Goal: Communication & Community: Answer question/provide support

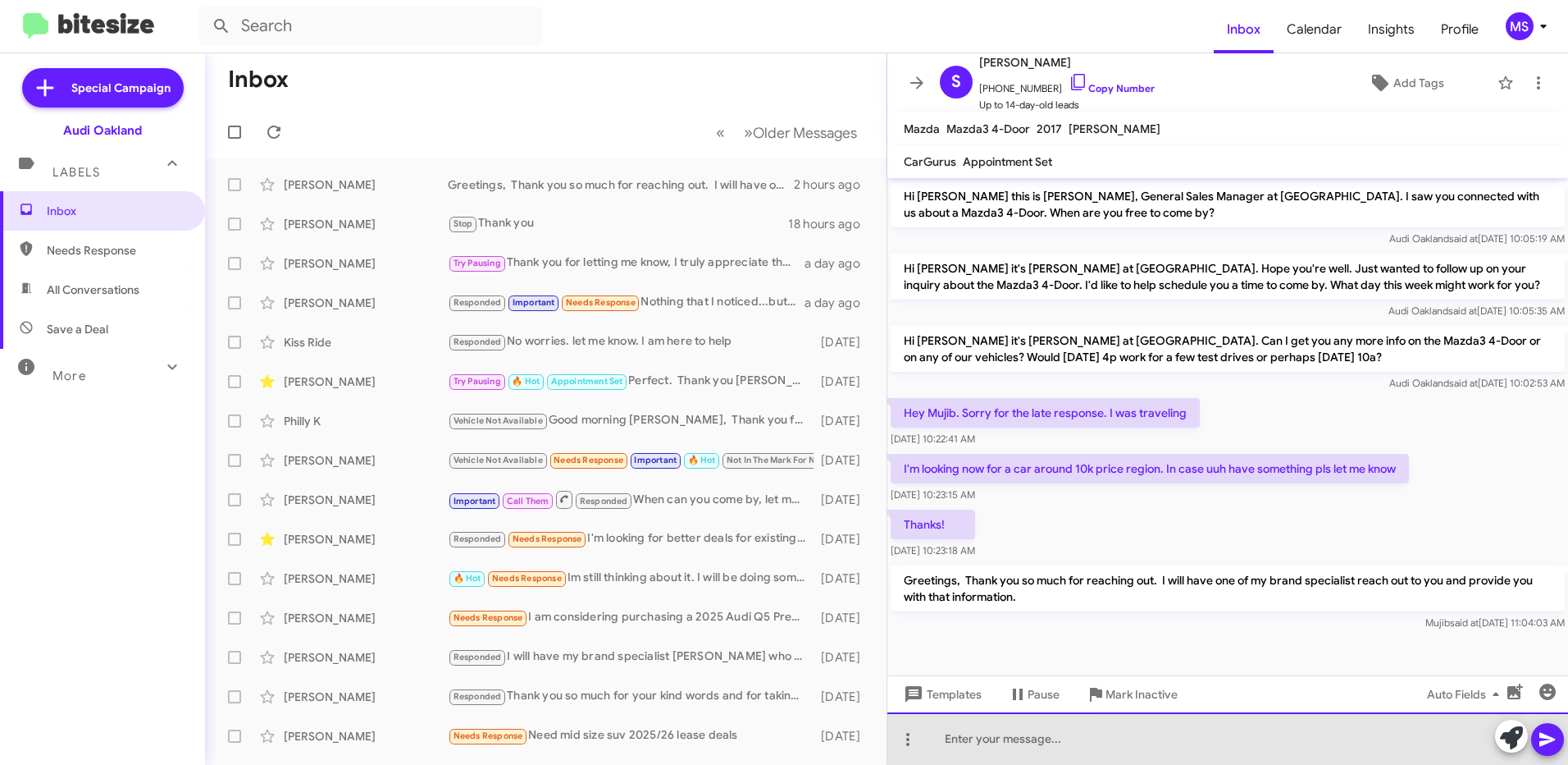
drag, startPoint x: 1335, startPoint y: 736, endPoint x: 1340, endPoint y: 754, distance: 18.7
click at [1338, 748] on div at bounding box center [1228, 739] width 681 height 53
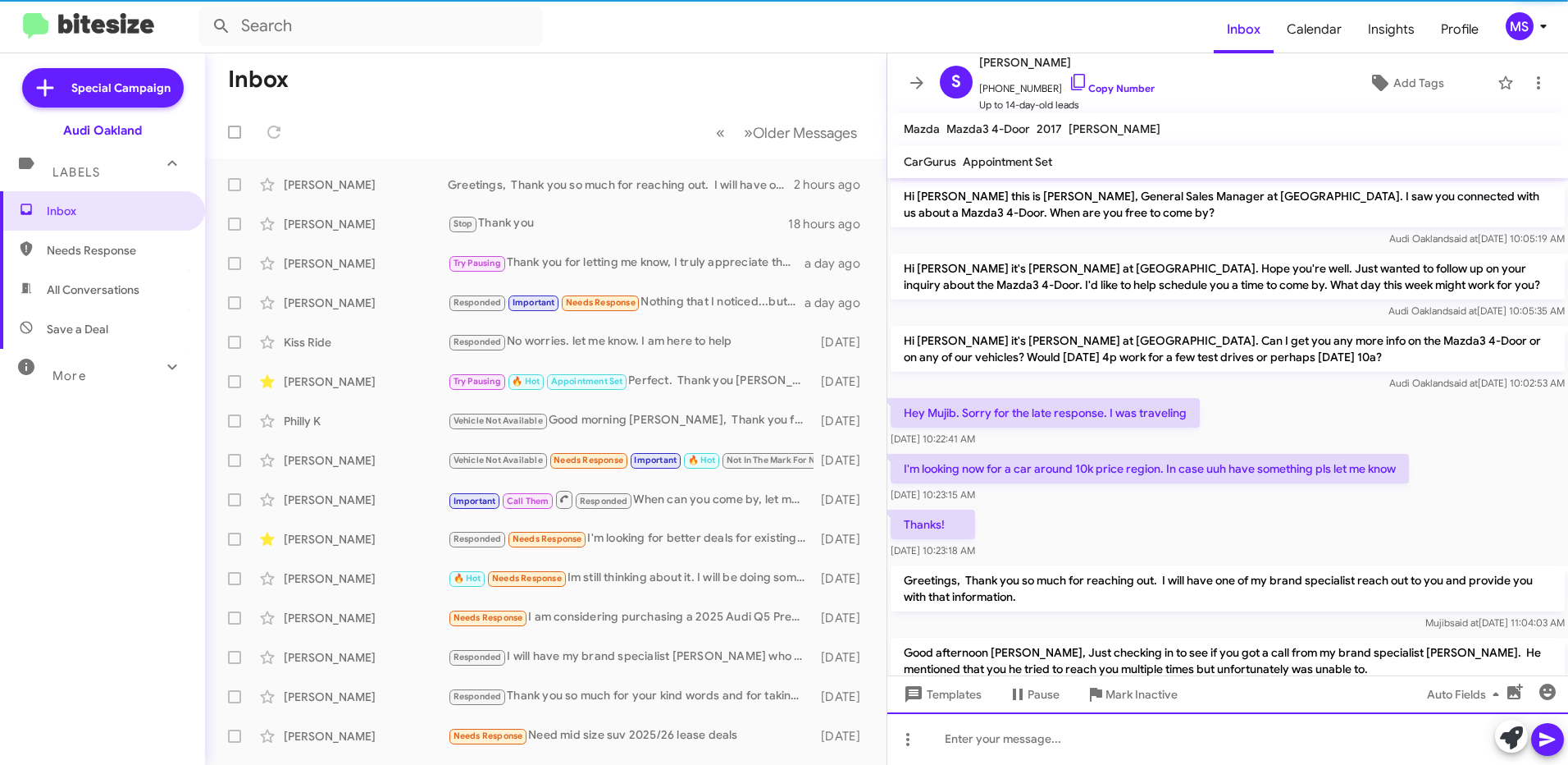
scroll to position [64, 0]
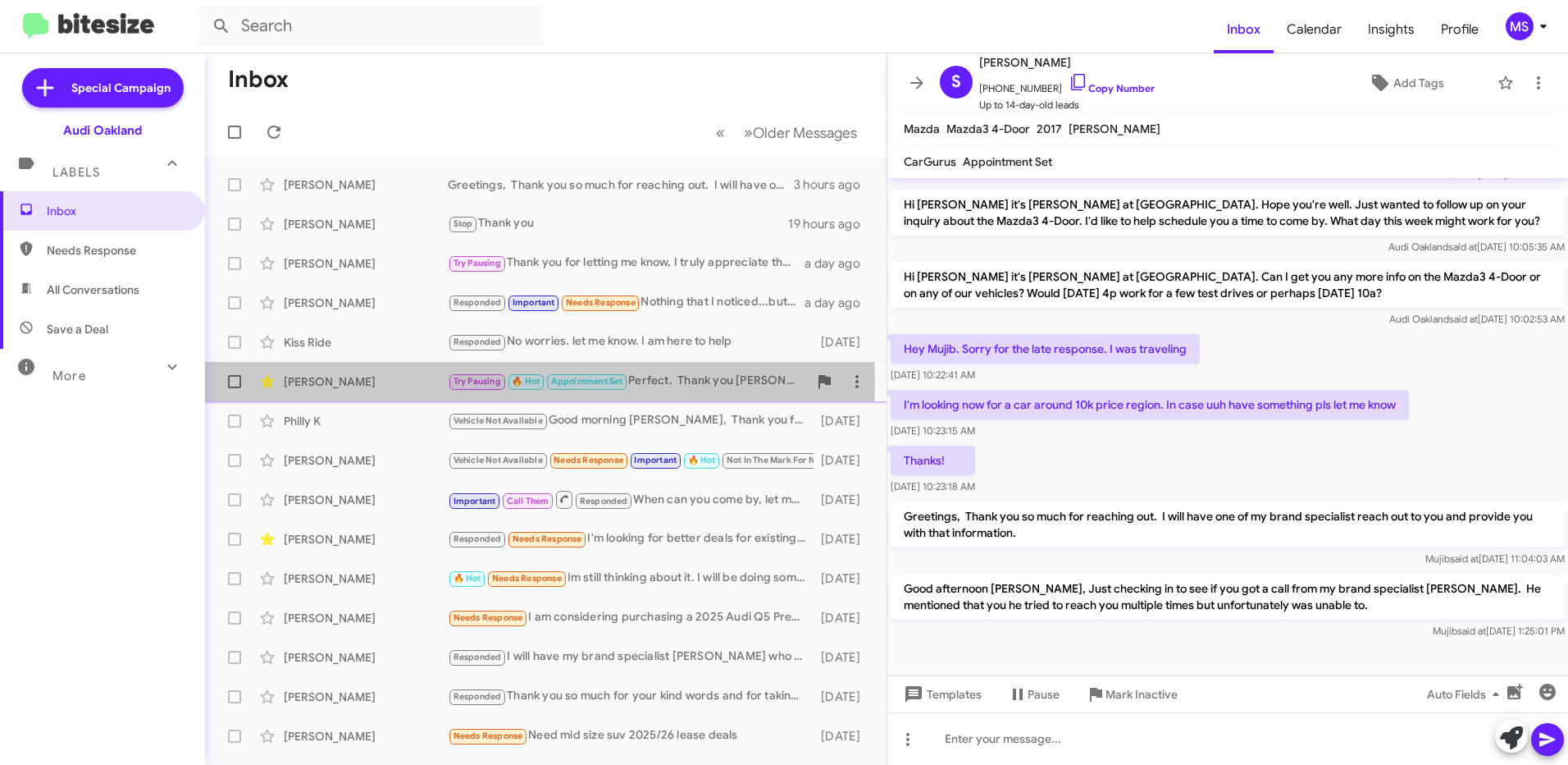
click at [364, 382] on div "[PERSON_NAME]" at bounding box center [365, 381] width 164 height 16
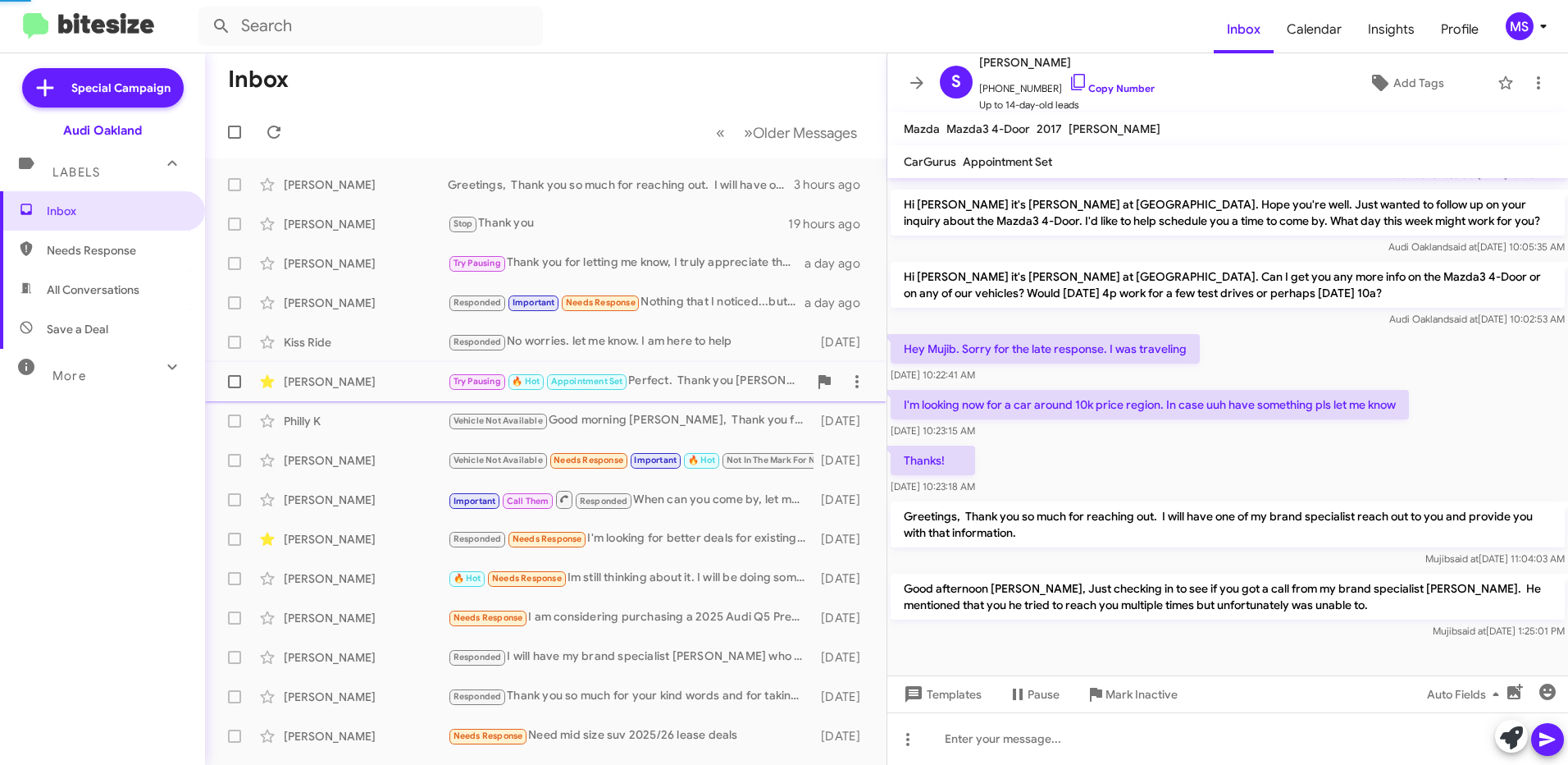
scroll to position [526, 0]
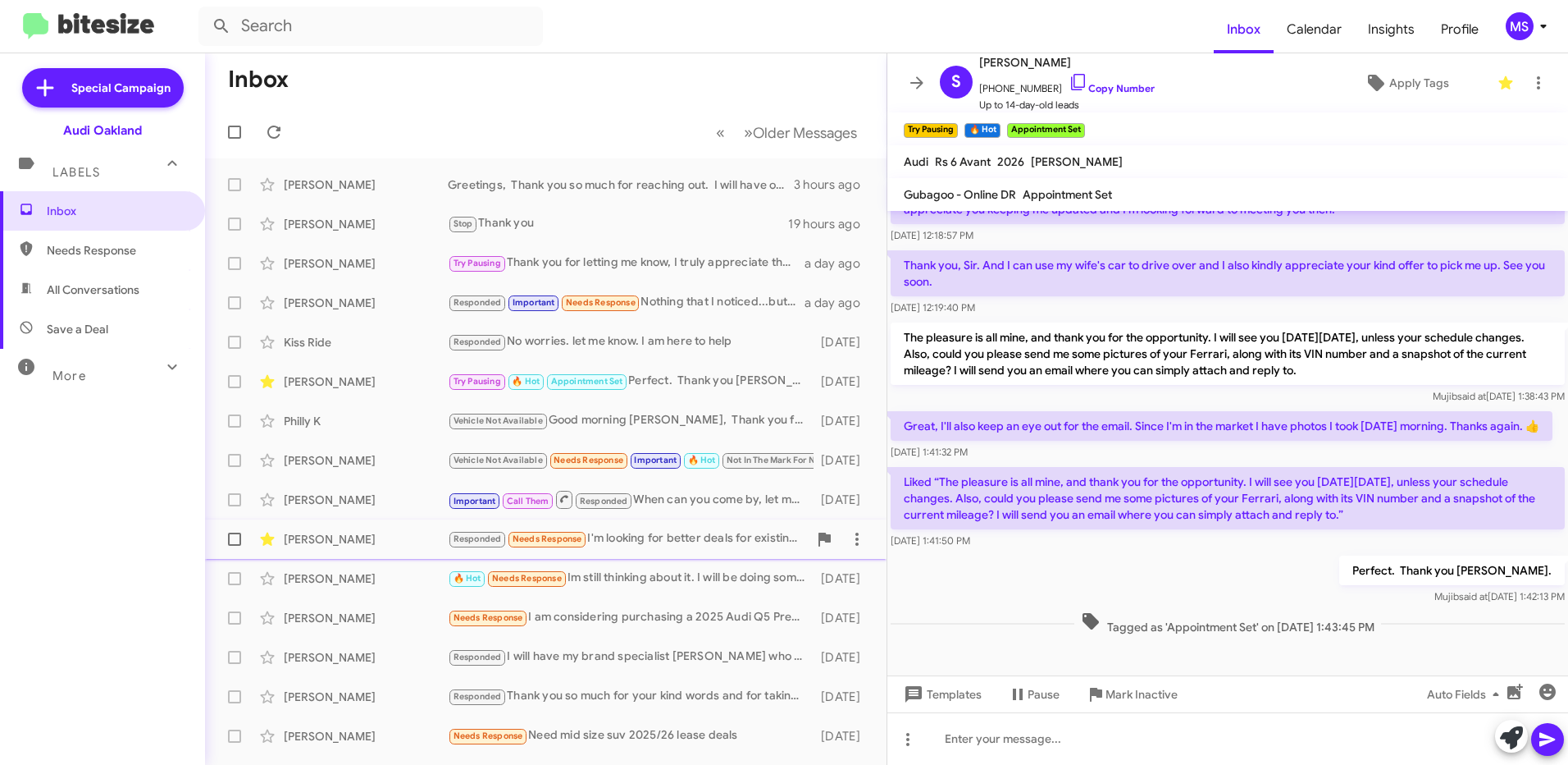
click at [407, 543] on div "[PERSON_NAME]" at bounding box center [365, 538] width 164 height 16
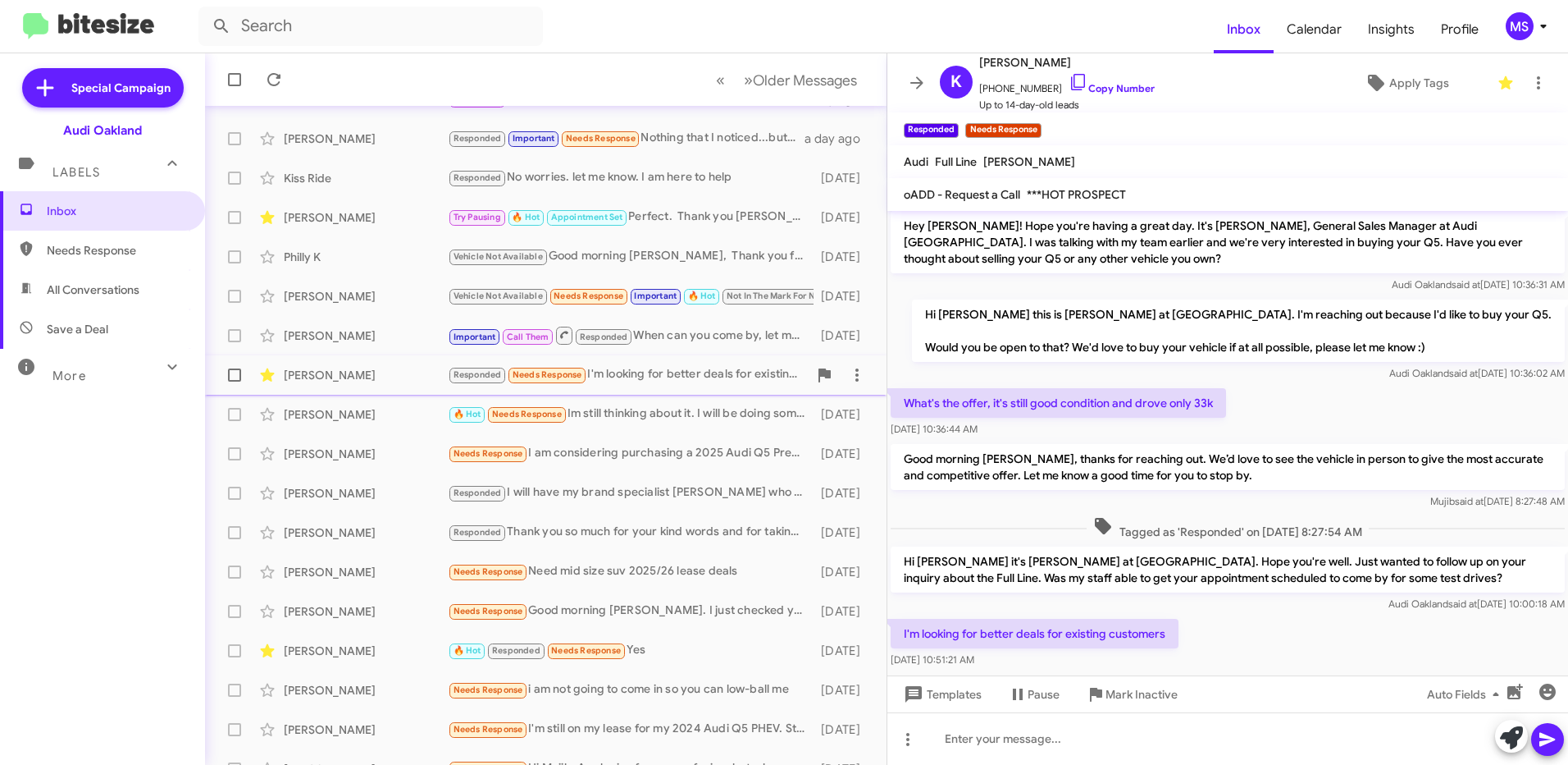
scroll to position [188, 0]
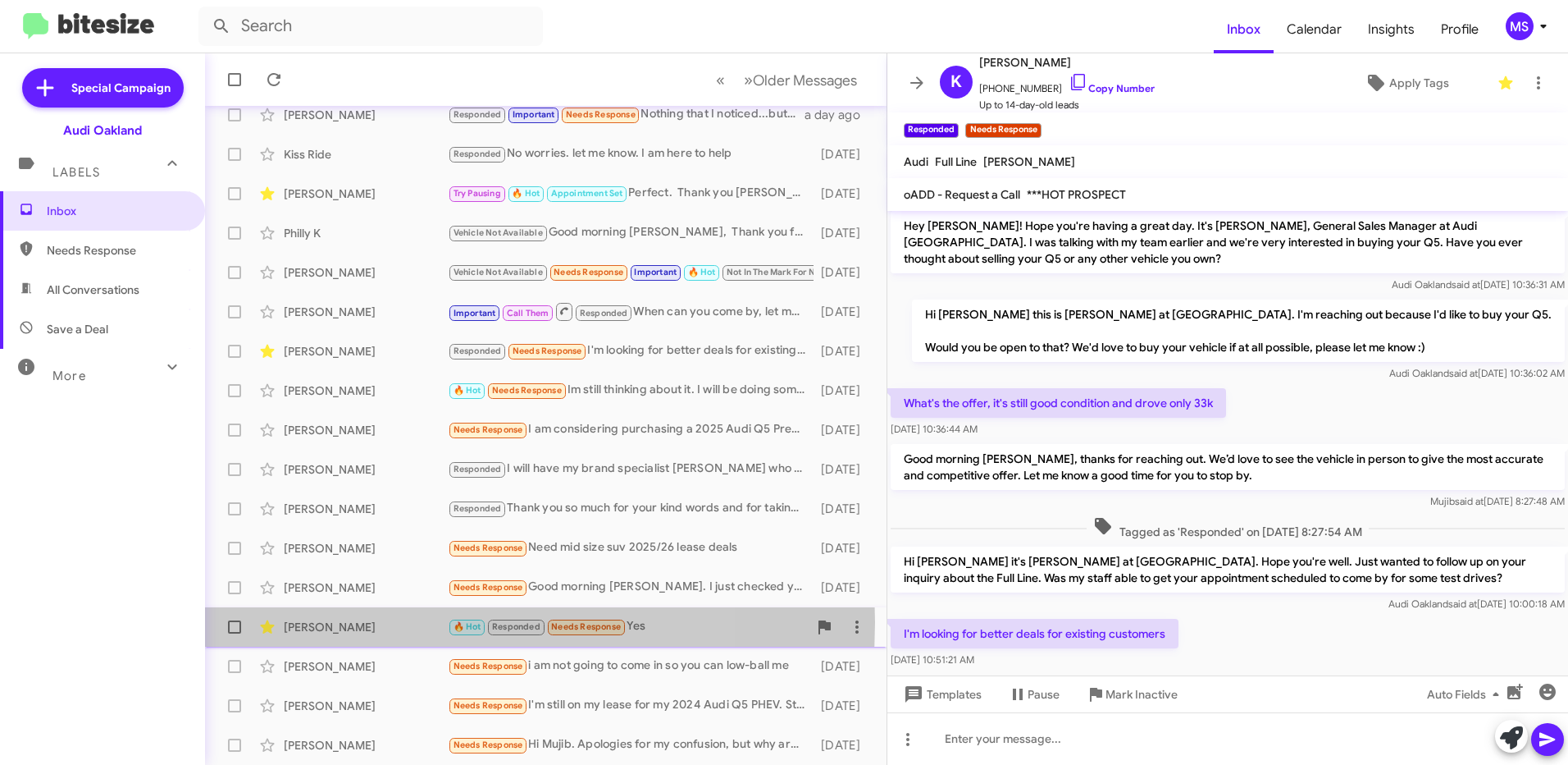
click at [388, 622] on div "[PERSON_NAME]" at bounding box center [365, 627] width 164 height 16
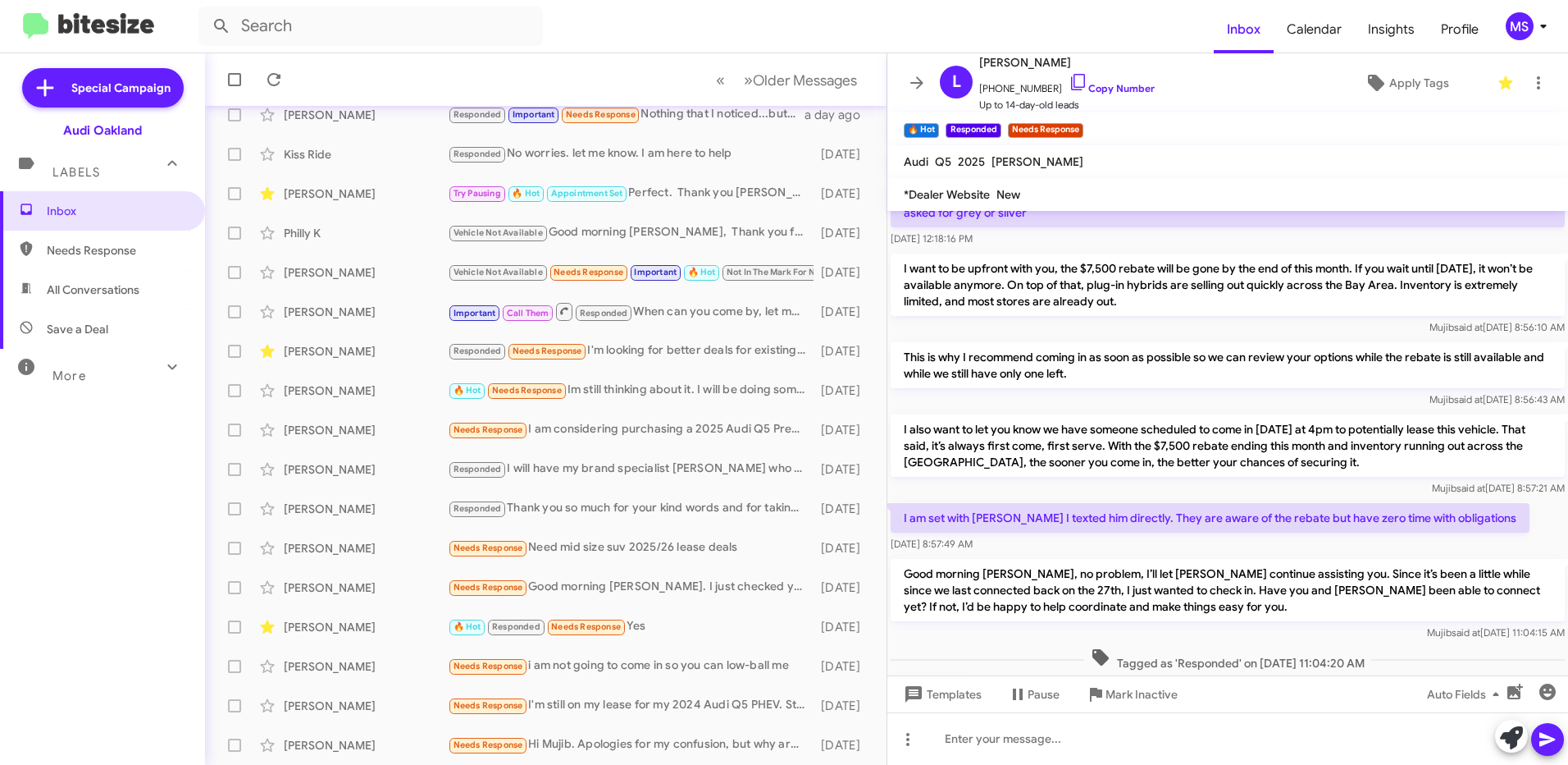
scroll to position [286, 0]
